Goal: Browse casually: Explore the website without a specific task or goal

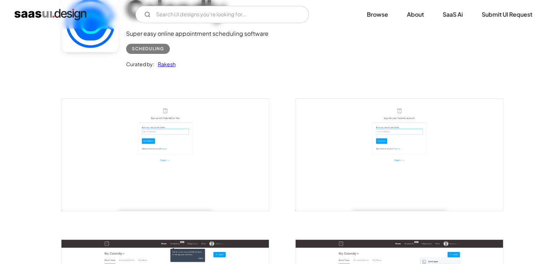
scroll to position [71, 0]
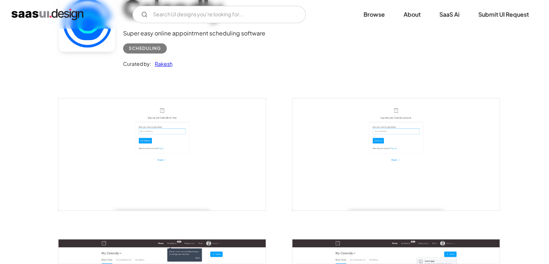
click at [176, 125] on img "open lightbox" at bounding box center [161, 154] width 207 height 112
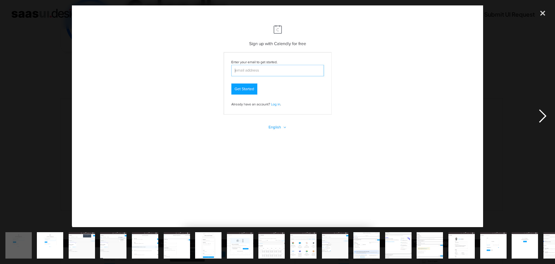
click at [548, 116] on div "next image" at bounding box center [542, 115] width 25 height 221
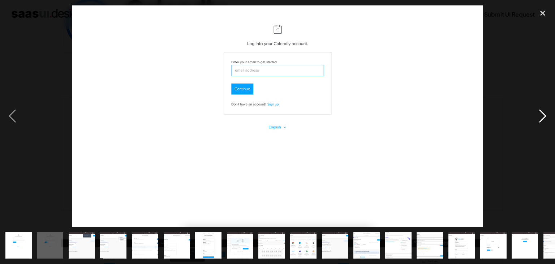
click at [548, 116] on div "next image" at bounding box center [542, 115] width 25 height 221
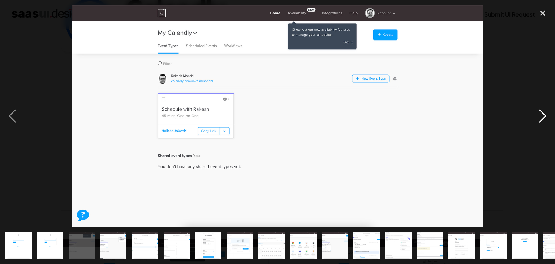
click at [548, 116] on div "next image" at bounding box center [542, 115] width 25 height 221
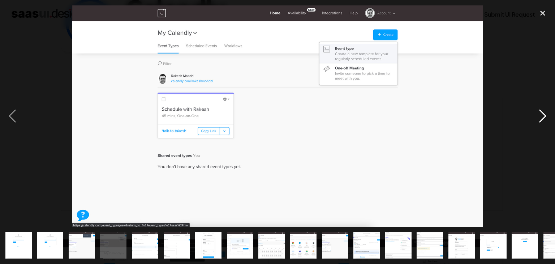
click at [548, 116] on div "next image" at bounding box center [542, 115] width 25 height 221
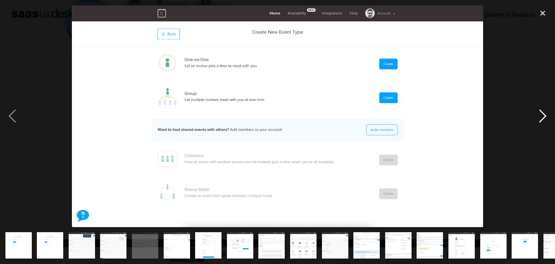
click at [548, 116] on div "next image" at bounding box center [542, 115] width 25 height 221
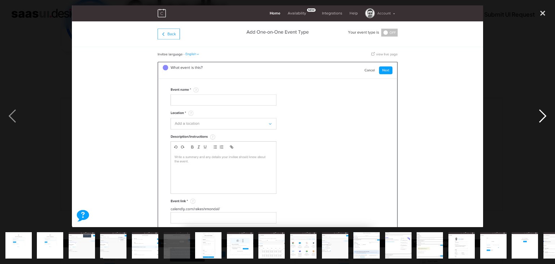
click at [548, 116] on div "next image" at bounding box center [542, 115] width 25 height 221
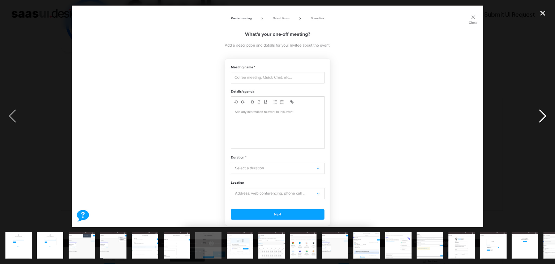
click at [548, 116] on div "next image" at bounding box center [542, 115] width 25 height 221
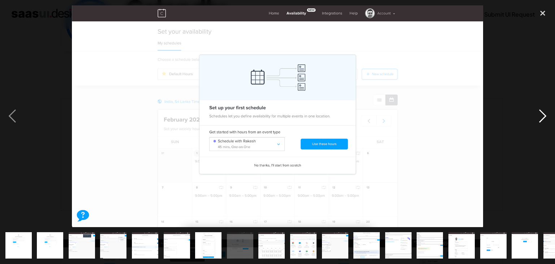
click at [548, 116] on div "next image" at bounding box center [542, 115] width 25 height 221
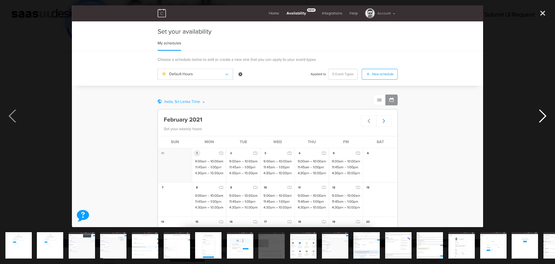
click at [549, 117] on div "next image" at bounding box center [542, 115] width 25 height 221
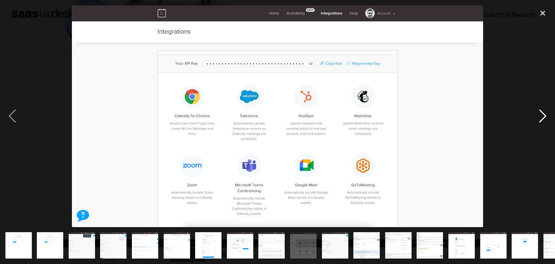
click at [549, 117] on div "next image" at bounding box center [542, 115] width 25 height 221
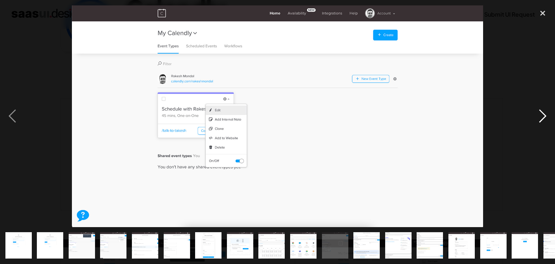
click at [549, 117] on div "next image" at bounding box center [542, 115] width 25 height 221
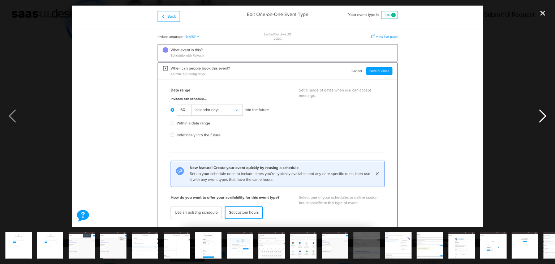
click at [549, 117] on div "next image" at bounding box center [542, 115] width 25 height 221
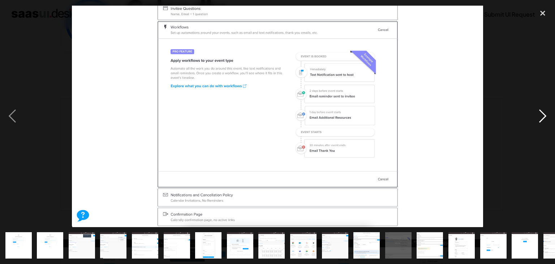
click at [549, 117] on div "next image" at bounding box center [542, 115] width 25 height 221
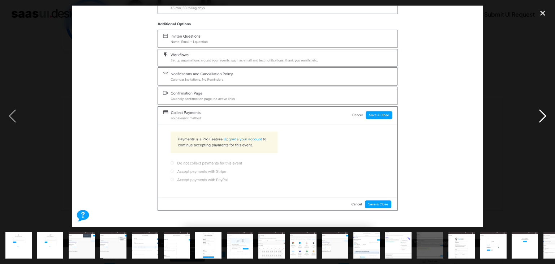
click at [549, 117] on div "next image" at bounding box center [542, 115] width 25 height 221
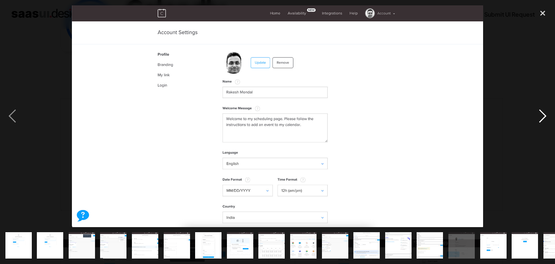
click at [549, 117] on div "next image" at bounding box center [542, 115] width 25 height 221
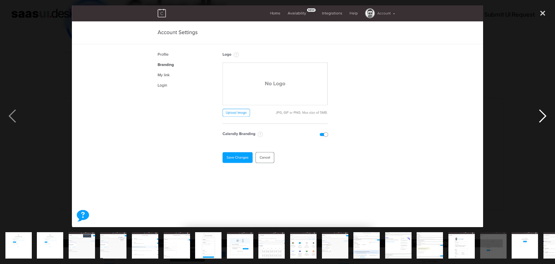
click at [549, 117] on div "next image" at bounding box center [542, 115] width 25 height 221
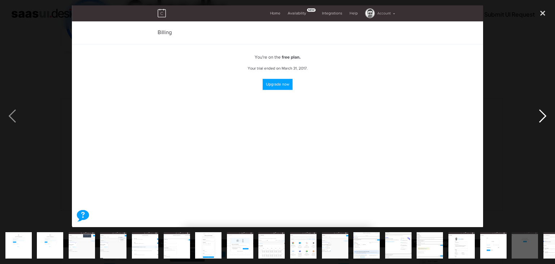
click at [549, 117] on div "next image" at bounding box center [542, 115] width 25 height 221
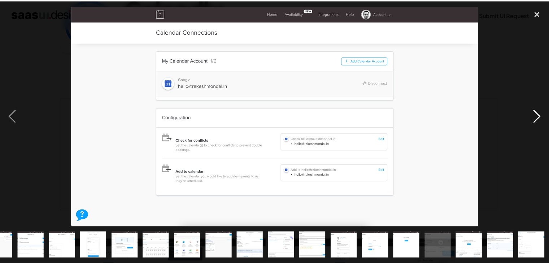
scroll to position [0, 146]
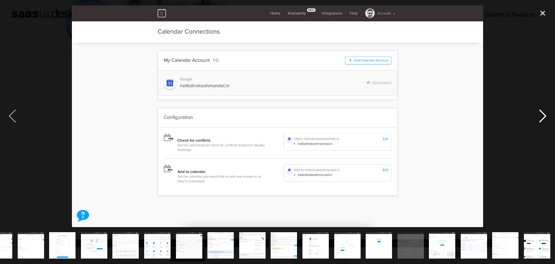
click at [549, 117] on div "next image" at bounding box center [542, 115] width 25 height 221
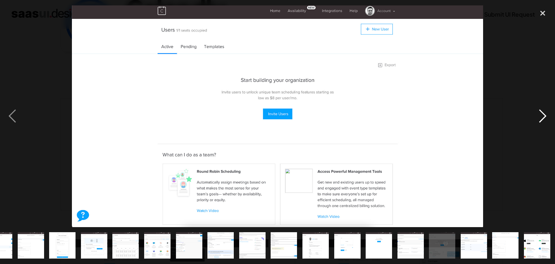
click at [549, 117] on div "next image" at bounding box center [542, 115] width 25 height 221
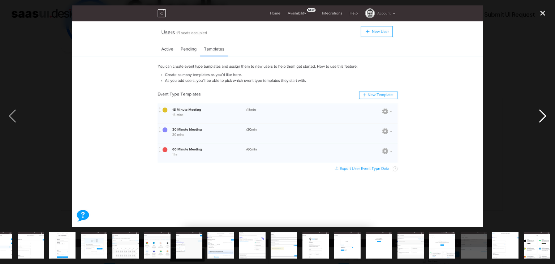
click at [549, 117] on div "next image" at bounding box center [542, 115] width 25 height 221
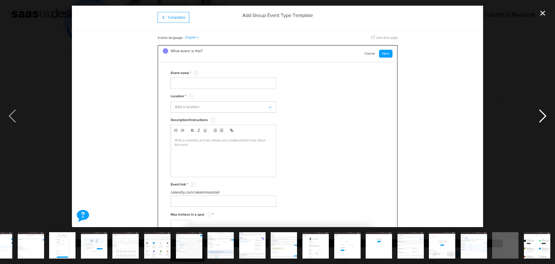
click at [549, 117] on div "next image" at bounding box center [542, 115] width 25 height 221
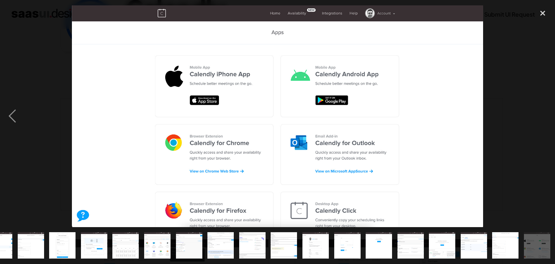
click at [549, 117] on div "next image" at bounding box center [542, 115] width 25 height 221
click at [543, 9] on div "close lightbox" at bounding box center [542, 13] width 25 height 16
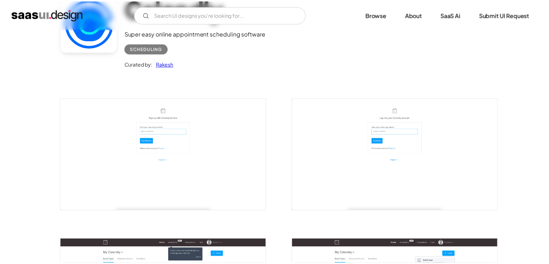
scroll to position [0, 0]
